Goal: Task Accomplishment & Management: Use online tool/utility

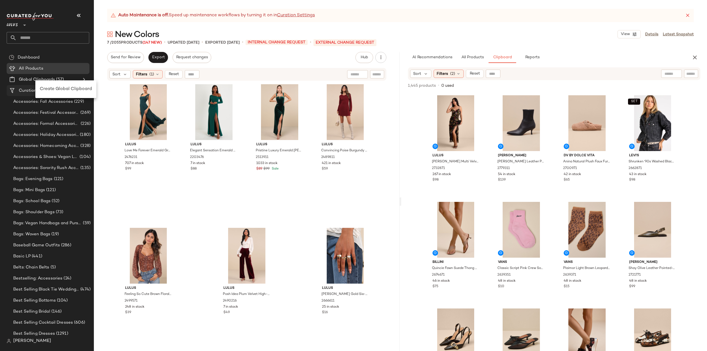
click at [58, 91] on span "Create Global Clipboard" at bounding box center [66, 89] width 52 height 5
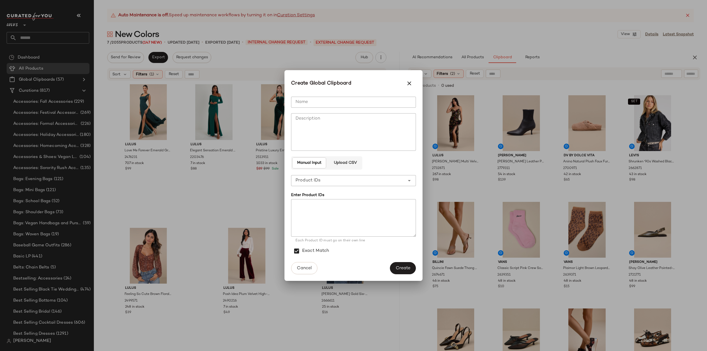
click at [333, 102] on input "Name" at bounding box center [353, 102] width 125 height 11
type input "*"
type input "**********"
click at [316, 215] on textarea at bounding box center [353, 218] width 125 height 38
paste textarea "******* ******* ******* ******* ******* ******* ******* ******* ******* *******…"
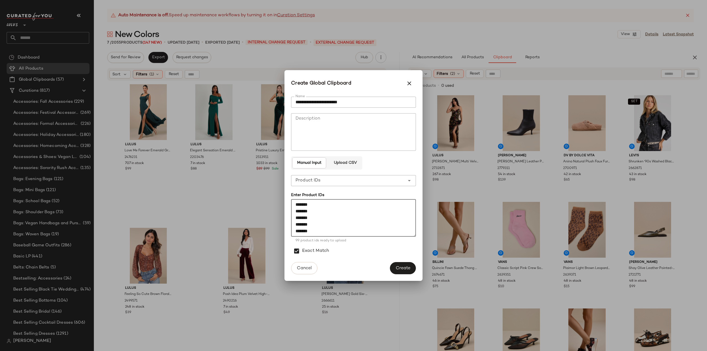
scroll to position [620, 0]
type textarea "******* ******* ******* ******* ******* ******* ******* ******* ******* *******…"
click at [406, 268] on span "Create" at bounding box center [403, 268] width 15 height 5
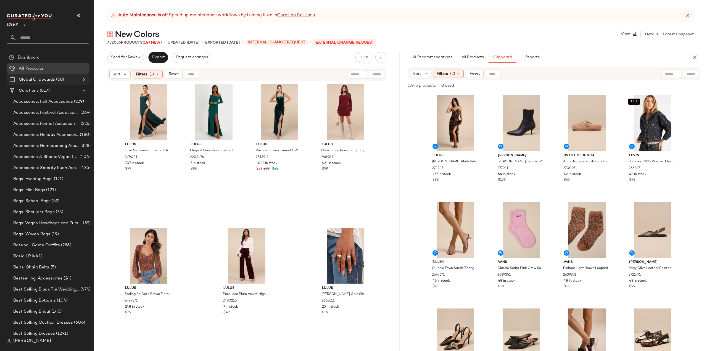
click at [83, 80] on icon at bounding box center [84, 79] width 7 height 7
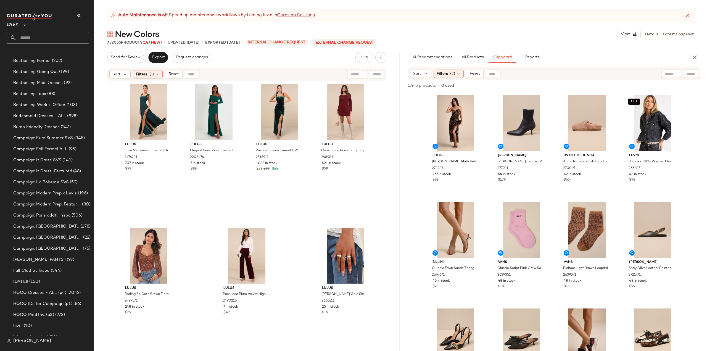
scroll to position [359, 0]
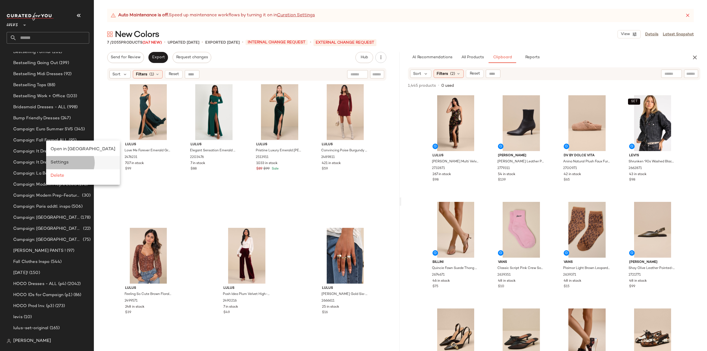
click at [58, 163] on span "Settings" at bounding box center [60, 162] width 18 height 5
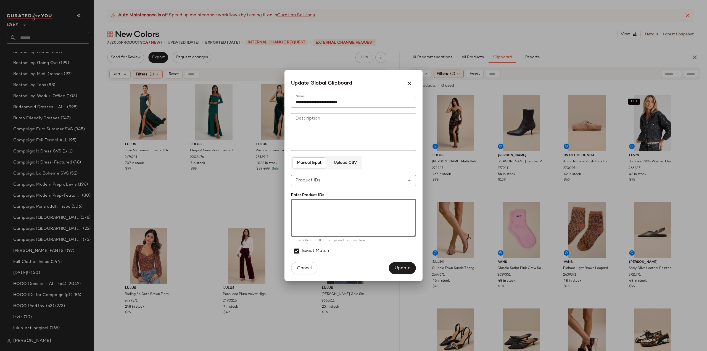
click at [298, 211] on textarea at bounding box center [353, 218] width 125 height 38
paste textarea "******* ******* ******* ******* ******* ******* ******* ******* ******* *******…"
type textarea "******* ******* ******* ******* ******* ******* ******* ******* ******* *******…"
click at [403, 268] on span "Update" at bounding box center [402, 268] width 16 height 5
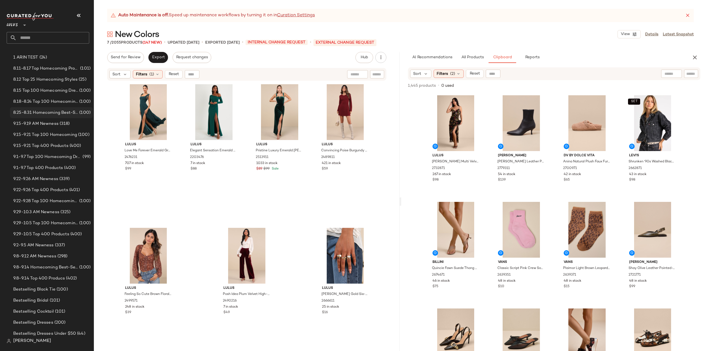
scroll to position [0, 0]
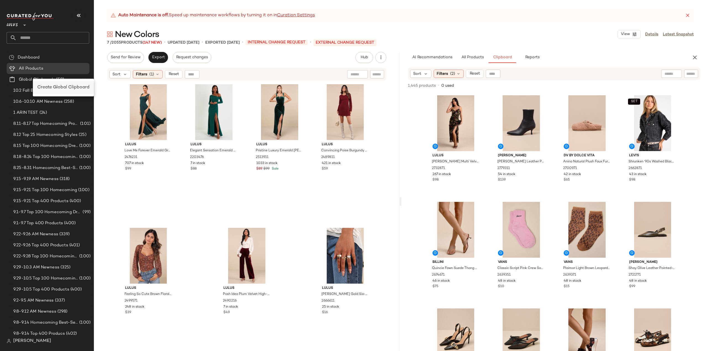
click at [60, 88] on span "Create Global Clipboard" at bounding box center [63, 87] width 52 height 5
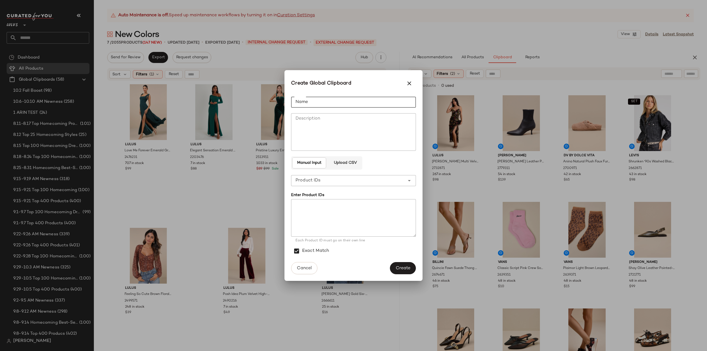
click at [336, 101] on input "Name" at bounding box center [353, 102] width 125 height 11
click at [363, 102] on input "**********" at bounding box center [353, 102] width 125 height 11
type input "**********"
click at [307, 214] on textarea at bounding box center [353, 218] width 125 height 38
paste textarea "******* ******* ******* ******* ******* ******* ******* ******* ******* *******…"
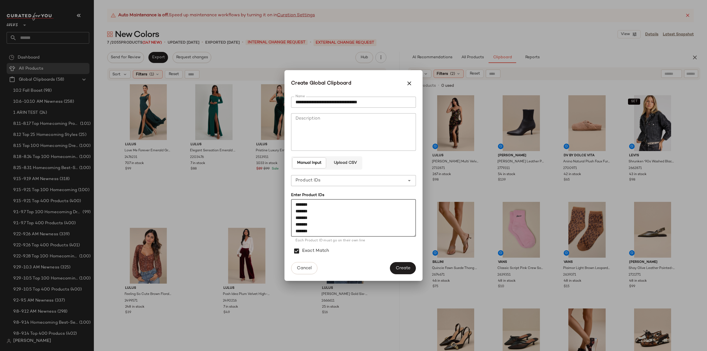
scroll to position [262, 0]
type textarea "******* ******* ******* ******* ******* ******* ******* ******* ******* *******…"
click at [403, 268] on span "Create" at bounding box center [403, 268] width 15 height 5
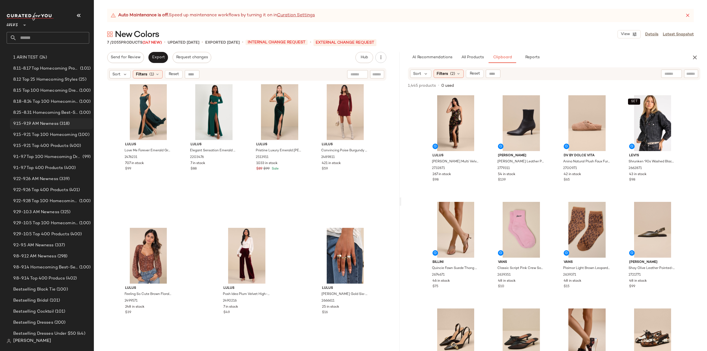
scroll to position [0, 0]
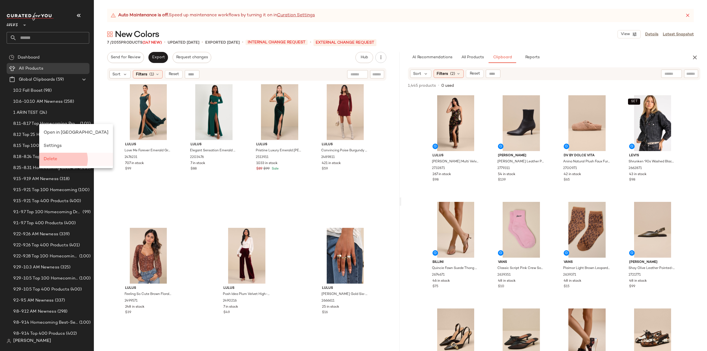
click at [49, 159] on span "Delete" at bounding box center [51, 159] width 14 height 5
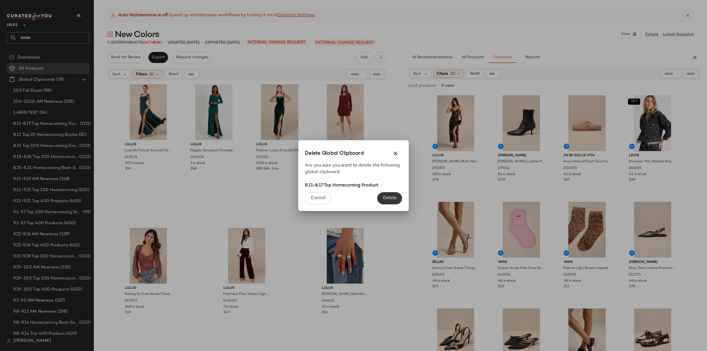
click at [393, 200] on span "Delete" at bounding box center [390, 198] width 14 height 5
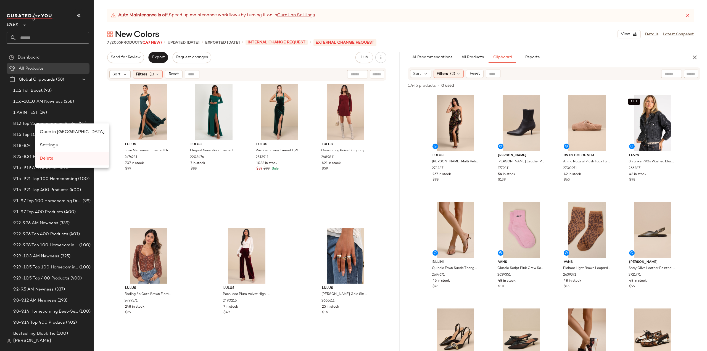
click at [51, 161] on span "Delete" at bounding box center [47, 158] width 14 height 5
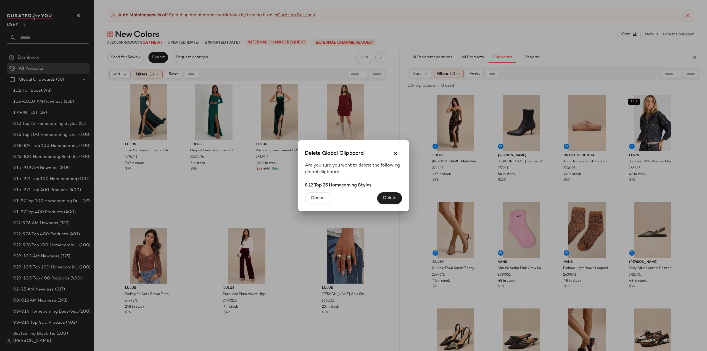
drag, startPoint x: 394, startPoint y: 199, endPoint x: 132, endPoint y: 148, distance: 266.9
click at [394, 199] on span "Delete" at bounding box center [390, 198] width 14 height 5
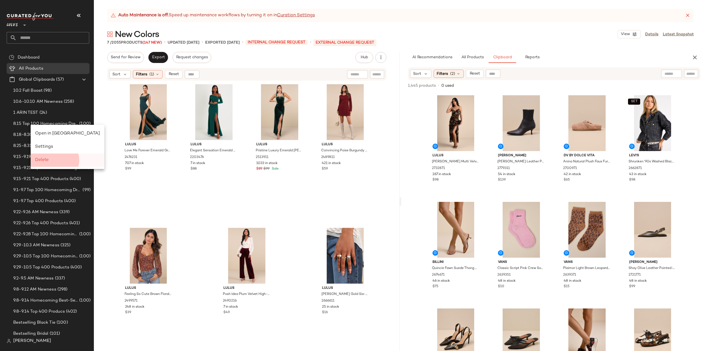
click at [45, 161] on span "Delete" at bounding box center [42, 160] width 14 height 5
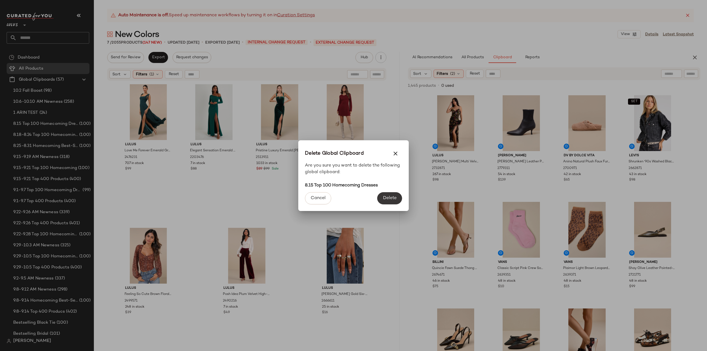
click at [388, 198] on span "Delete" at bounding box center [390, 198] width 14 height 5
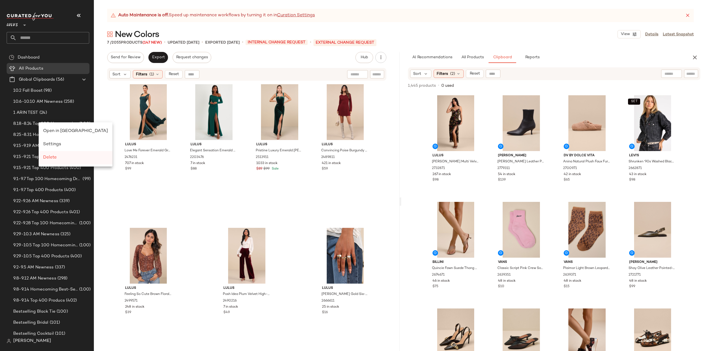
click at [55, 158] on span "Delete" at bounding box center [50, 157] width 14 height 5
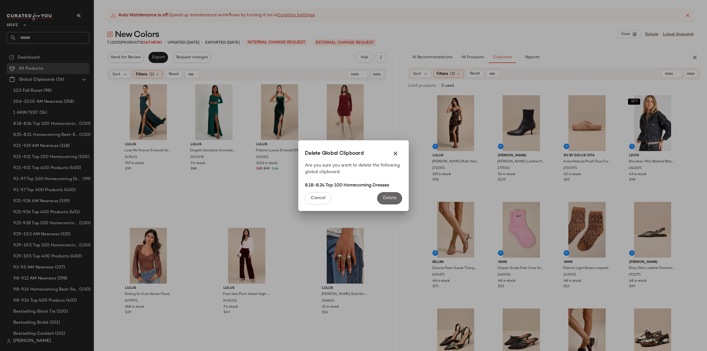
click at [389, 198] on span "Delete" at bounding box center [390, 198] width 14 height 5
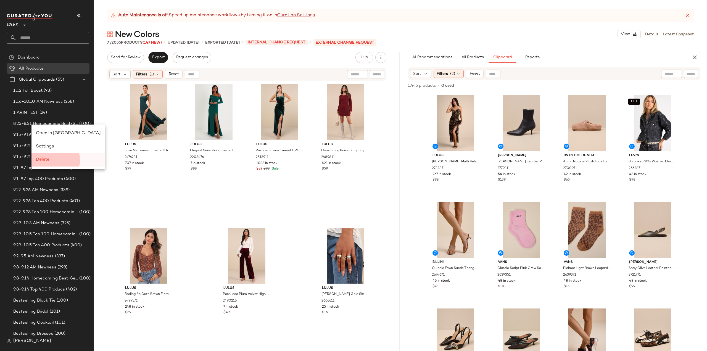
click at [42, 162] on span "Delete" at bounding box center [43, 159] width 14 height 5
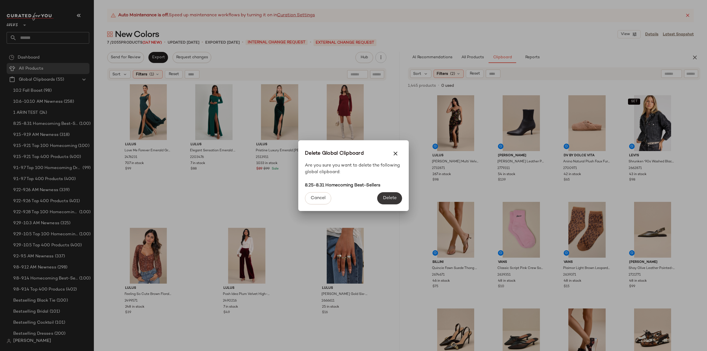
click at [386, 203] on button "Delete" at bounding box center [389, 198] width 25 height 12
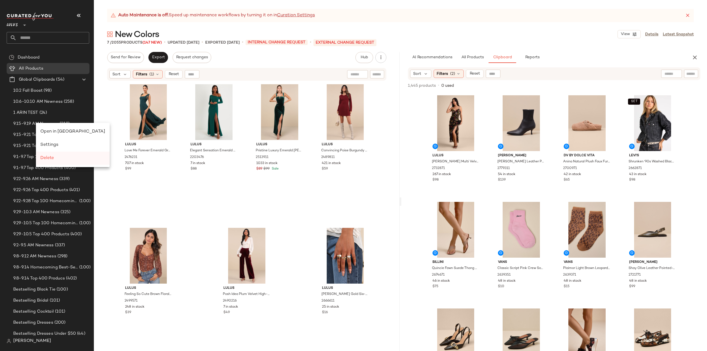
click at [48, 159] on span "Delete" at bounding box center [47, 158] width 14 height 5
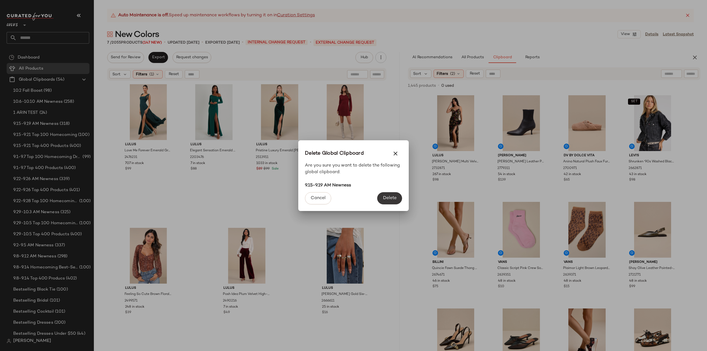
click at [386, 197] on span "Delete" at bounding box center [390, 198] width 14 height 5
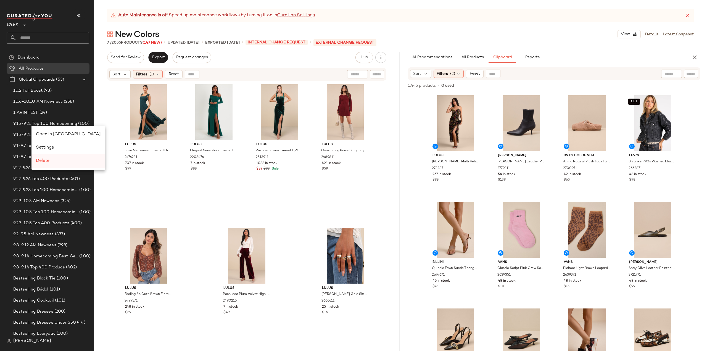
click at [43, 163] on span "Delete" at bounding box center [43, 161] width 14 height 5
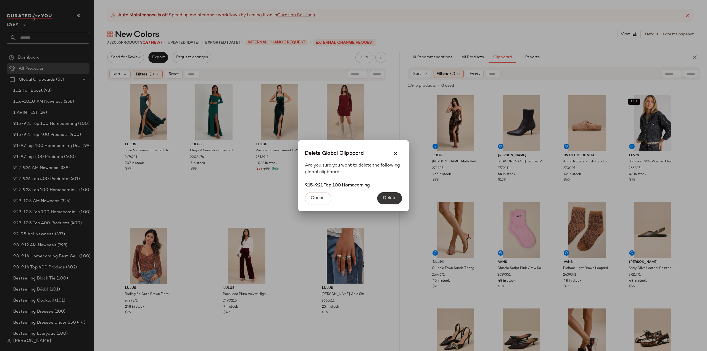
click at [388, 196] on span "Delete" at bounding box center [390, 198] width 14 height 5
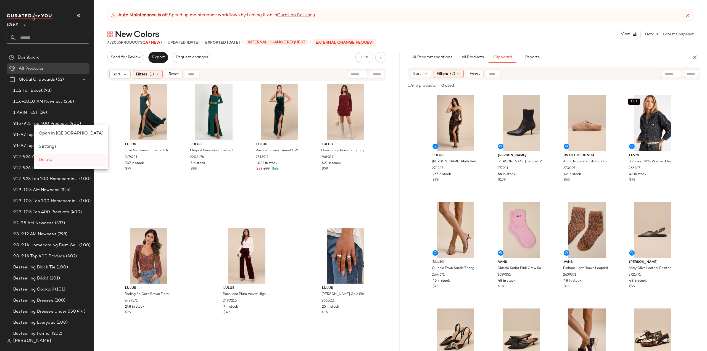
click at [48, 158] on span "Delete" at bounding box center [46, 160] width 14 height 5
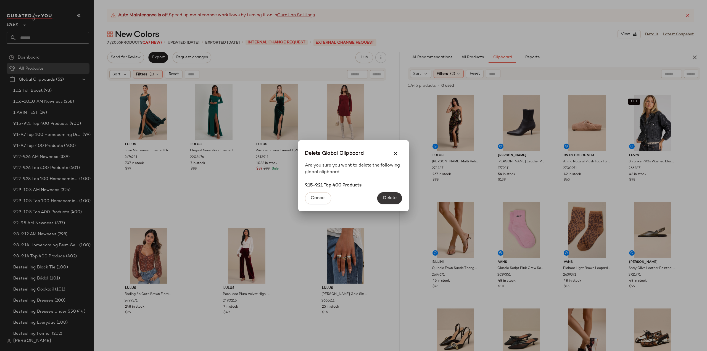
click at [388, 199] on span "Delete" at bounding box center [390, 198] width 14 height 5
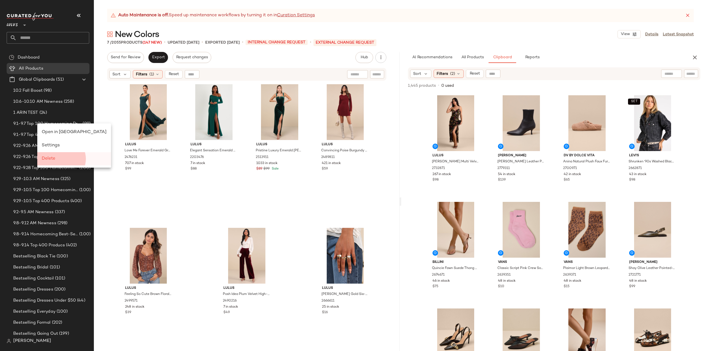
click at [48, 161] on span "Delete" at bounding box center [49, 158] width 14 height 5
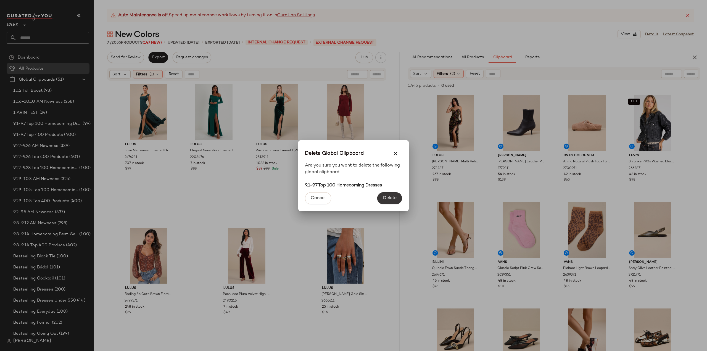
click at [386, 199] on span "Delete" at bounding box center [390, 198] width 14 height 5
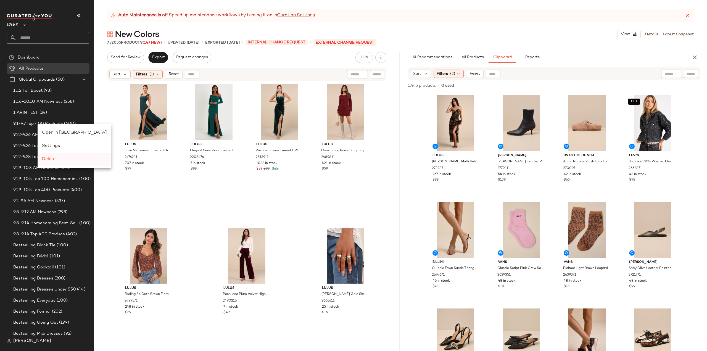
click at [48, 161] on span "Delete" at bounding box center [49, 159] width 14 height 5
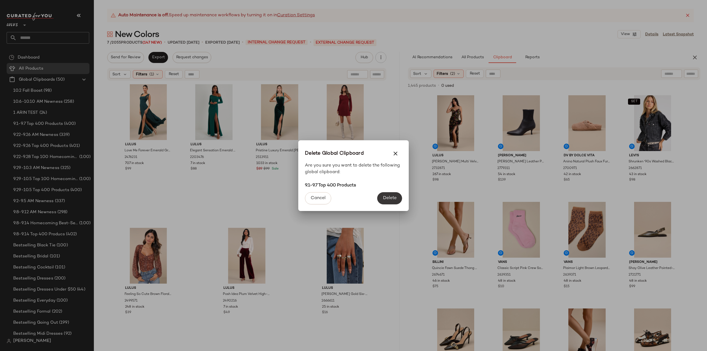
click at [386, 196] on span "Delete" at bounding box center [390, 198] width 14 height 5
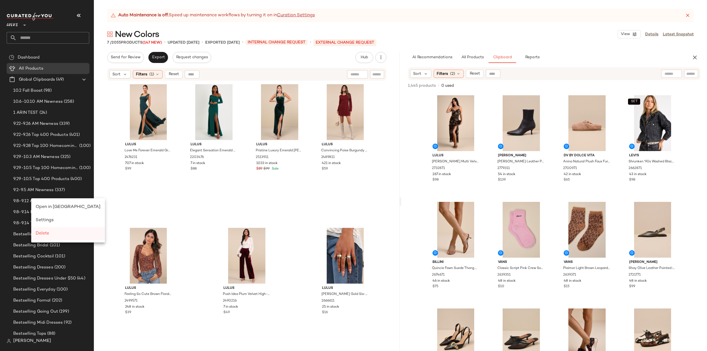
click at [45, 230] on div "Delete" at bounding box center [68, 233] width 74 height 13
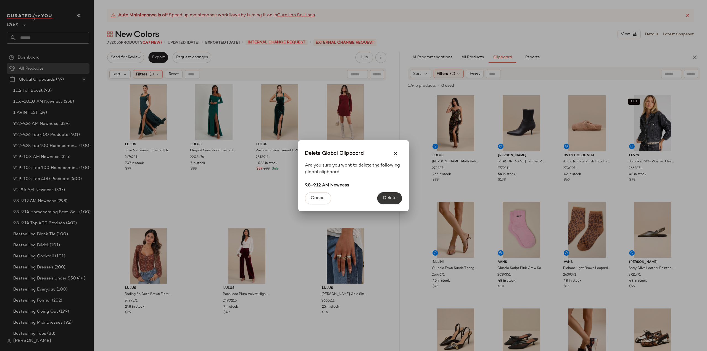
click at [392, 197] on span "Delete" at bounding box center [390, 198] width 14 height 5
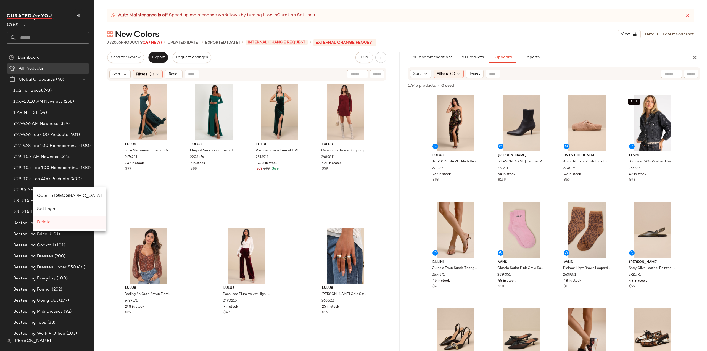
click at [50, 221] on span "Delete" at bounding box center [44, 222] width 14 height 5
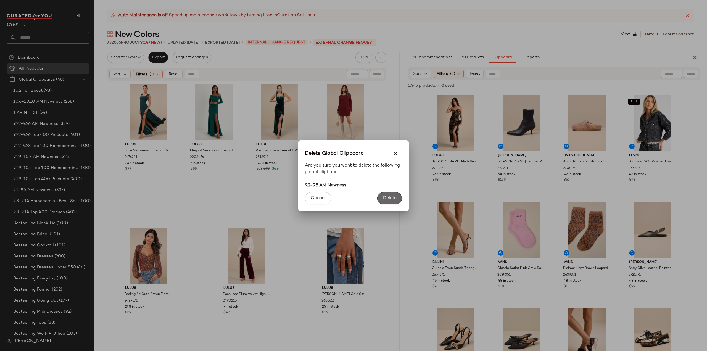
click at [384, 201] on span "Delete" at bounding box center [390, 198] width 14 height 5
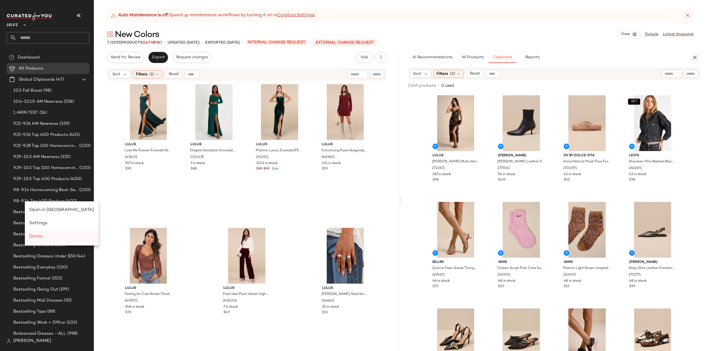
click at [40, 235] on span "Delete" at bounding box center [36, 236] width 14 height 5
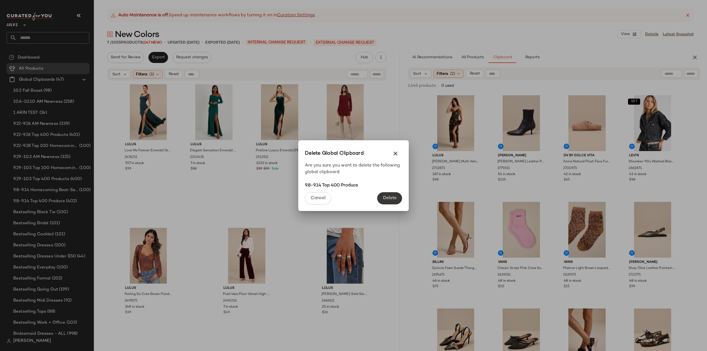
click at [384, 200] on span "Delete" at bounding box center [390, 198] width 14 height 5
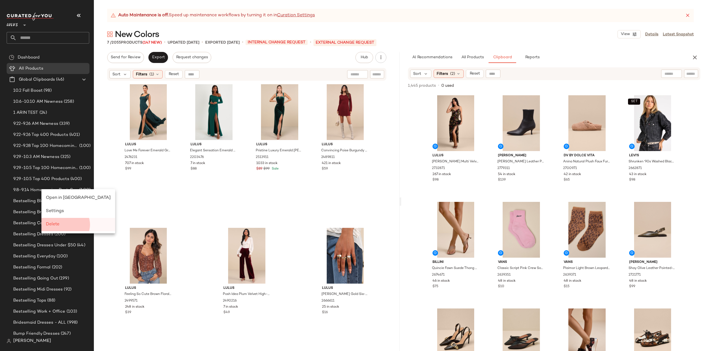
click at [55, 223] on span "Delete" at bounding box center [53, 224] width 14 height 5
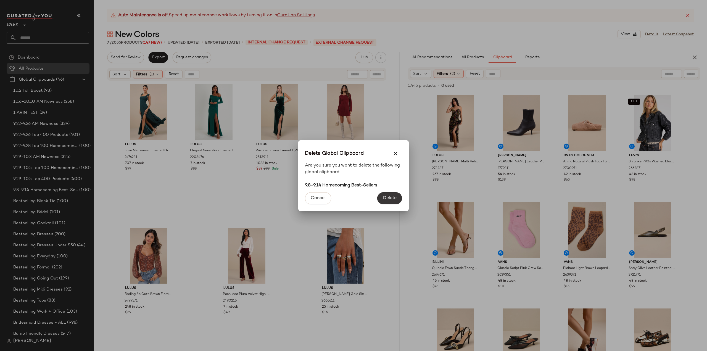
click at [390, 198] on span "Delete" at bounding box center [390, 198] width 14 height 5
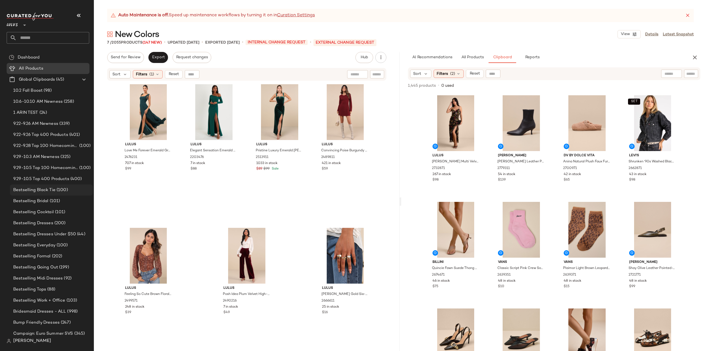
click at [29, 188] on span "Bestselling Black Tie" at bounding box center [34, 190] width 42 height 6
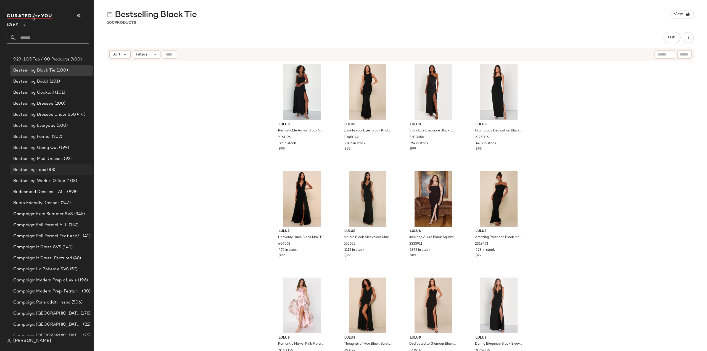
scroll to position [138, 0]
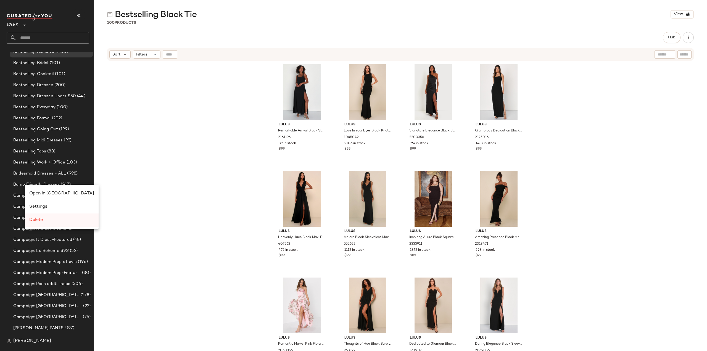
click at [34, 222] on span "Delete" at bounding box center [36, 220] width 14 height 5
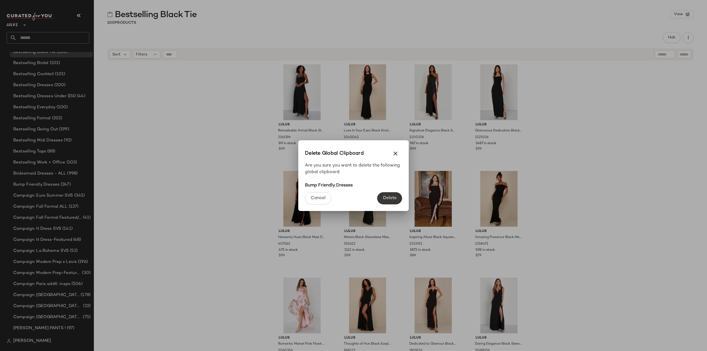
click at [388, 197] on span "Delete" at bounding box center [390, 198] width 14 height 5
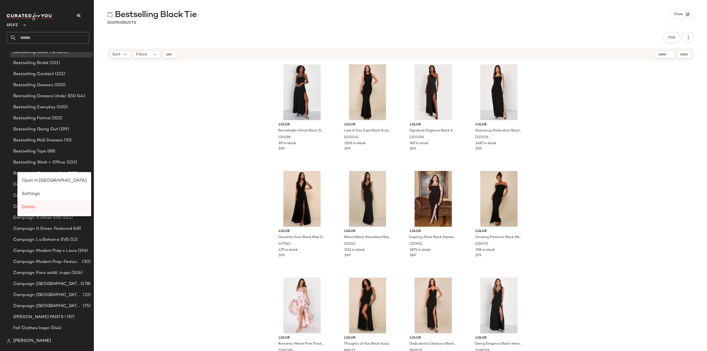
click at [27, 208] on span "Delete" at bounding box center [29, 207] width 14 height 5
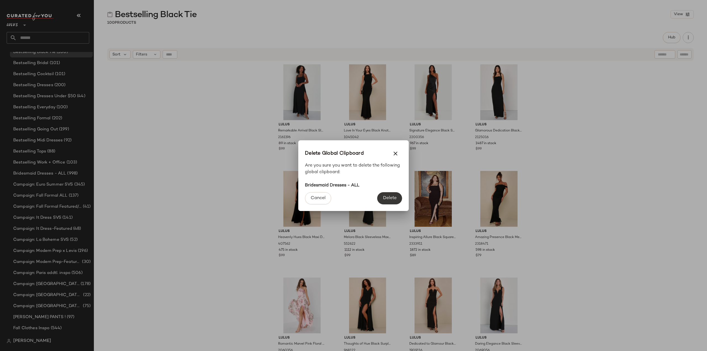
click at [385, 197] on span "Delete" at bounding box center [390, 198] width 14 height 5
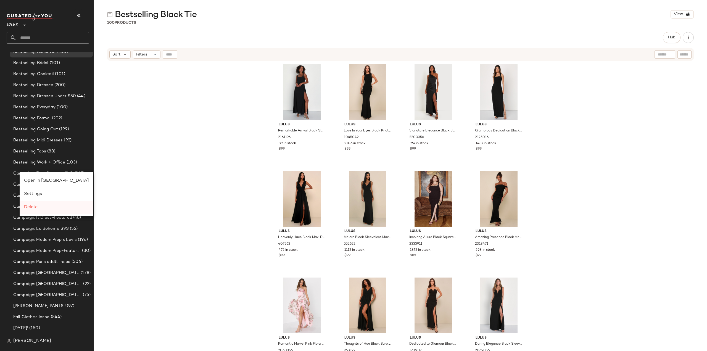
click at [29, 208] on span "Delete" at bounding box center [31, 207] width 14 height 5
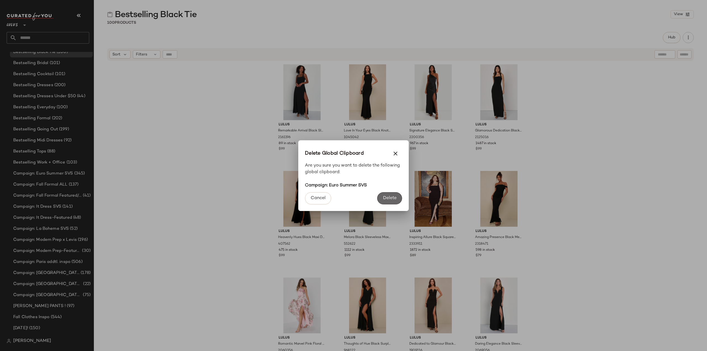
click at [390, 197] on span "Delete" at bounding box center [390, 198] width 14 height 5
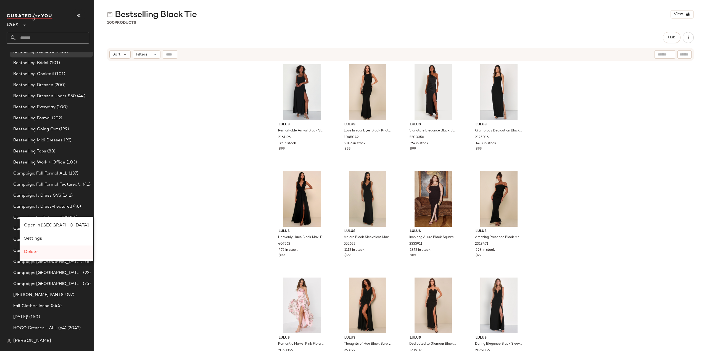
click at [31, 252] on span "Delete" at bounding box center [31, 252] width 14 height 5
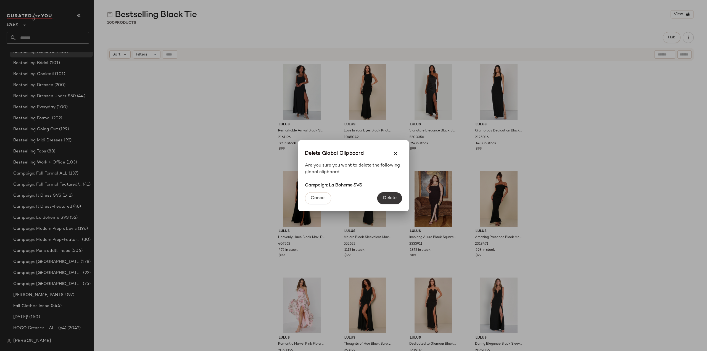
drag, startPoint x: 387, startPoint y: 196, endPoint x: 354, endPoint y: 200, distance: 33.1
click at [387, 196] on span "Delete" at bounding box center [390, 198] width 14 height 5
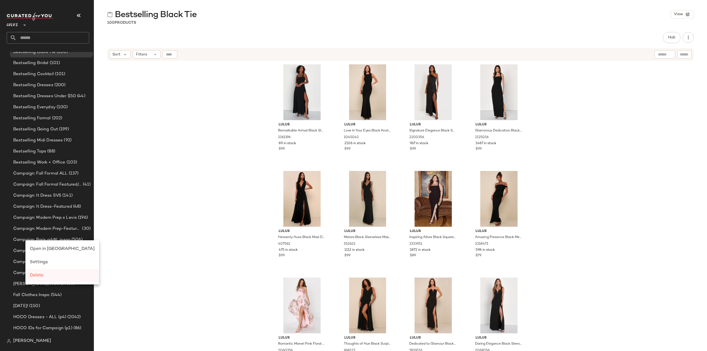
click at [36, 277] on span "Delete" at bounding box center [37, 275] width 14 height 5
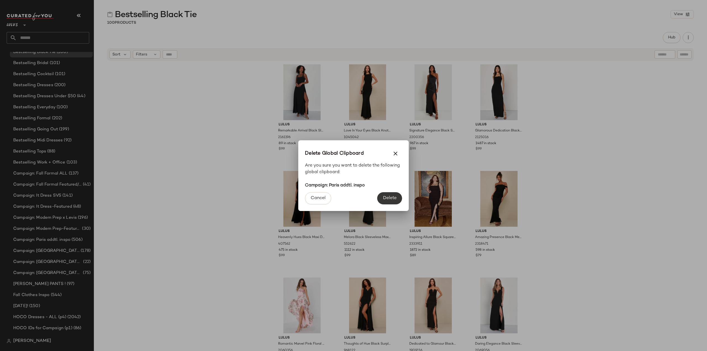
click at [388, 198] on span "Delete" at bounding box center [390, 198] width 14 height 5
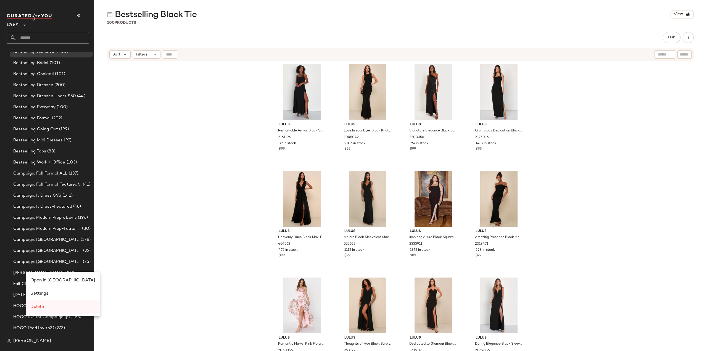
click at [41, 307] on span "Delete" at bounding box center [37, 307] width 14 height 5
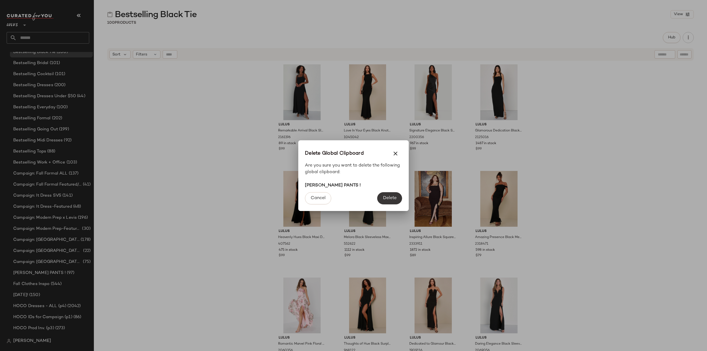
click at [389, 198] on span "Delete" at bounding box center [390, 198] width 14 height 5
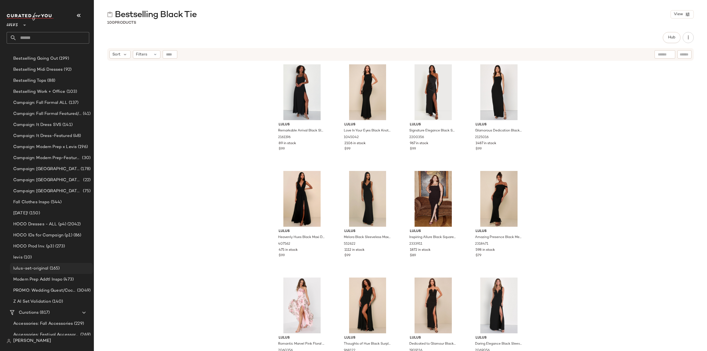
scroll to position [221, 0]
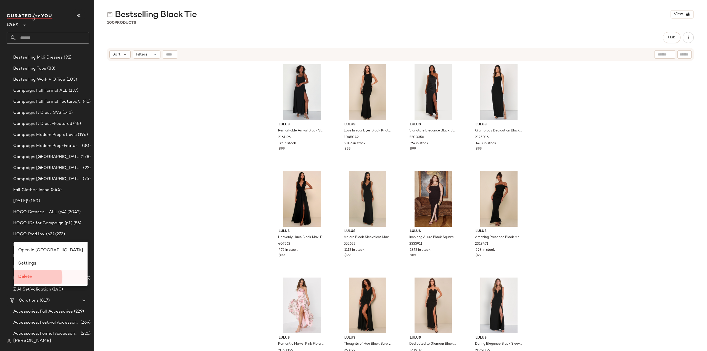
click at [28, 278] on span "Delete" at bounding box center [25, 277] width 14 height 5
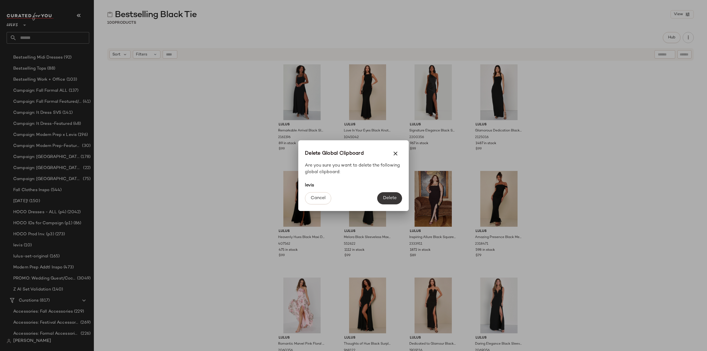
click at [386, 199] on span "Delete" at bounding box center [390, 198] width 14 height 5
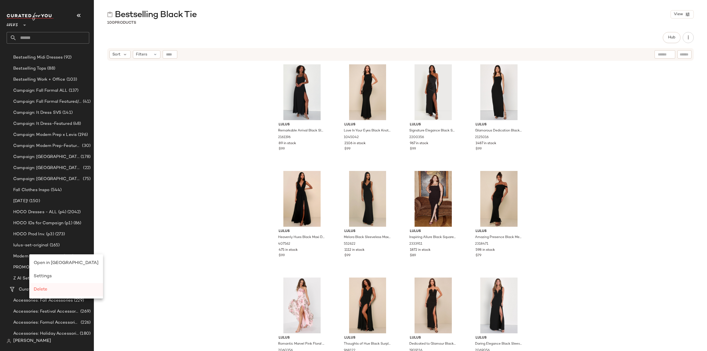
click at [35, 290] on span "Delete" at bounding box center [41, 289] width 14 height 5
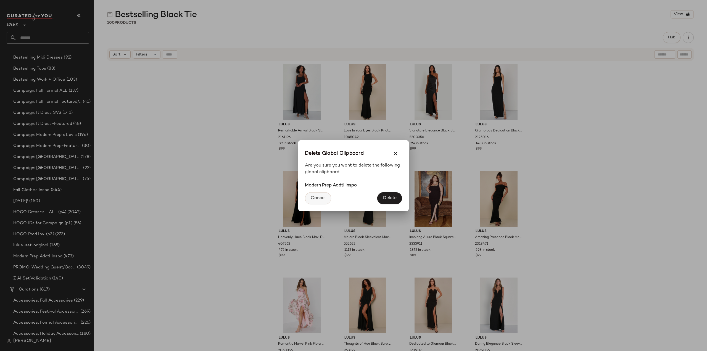
click at [318, 196] on span "Cancel" at bounding box center [317, 198] width 15 height 5
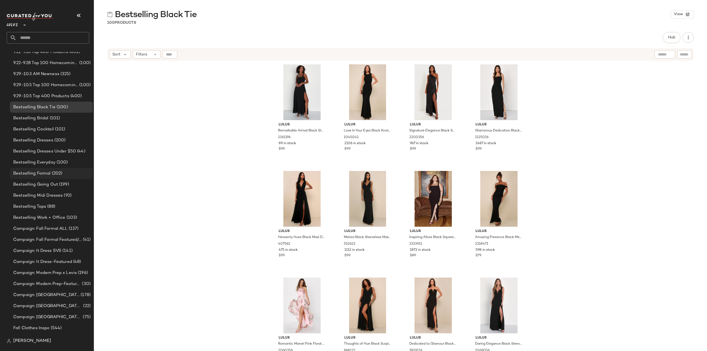
scroll to position [138, 0]
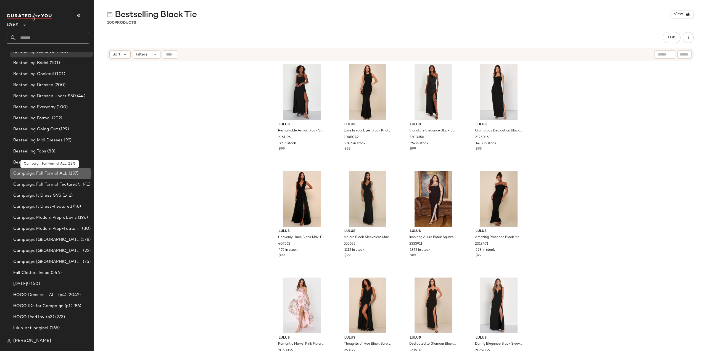
click at [41, 174] on span "Campaign: Fall Formal ALL" at bounding box center [40, 173] width 54 height 6
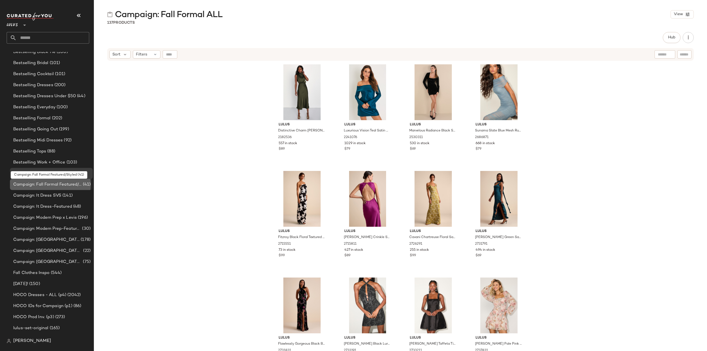
click at [51, 185] on span "Campaign: Fall Formal Featured/Styled" at bounding box center [47, 184] width 68 height 6
